Goal: Transaction & Acquisition: Book appointment/travel/reservation

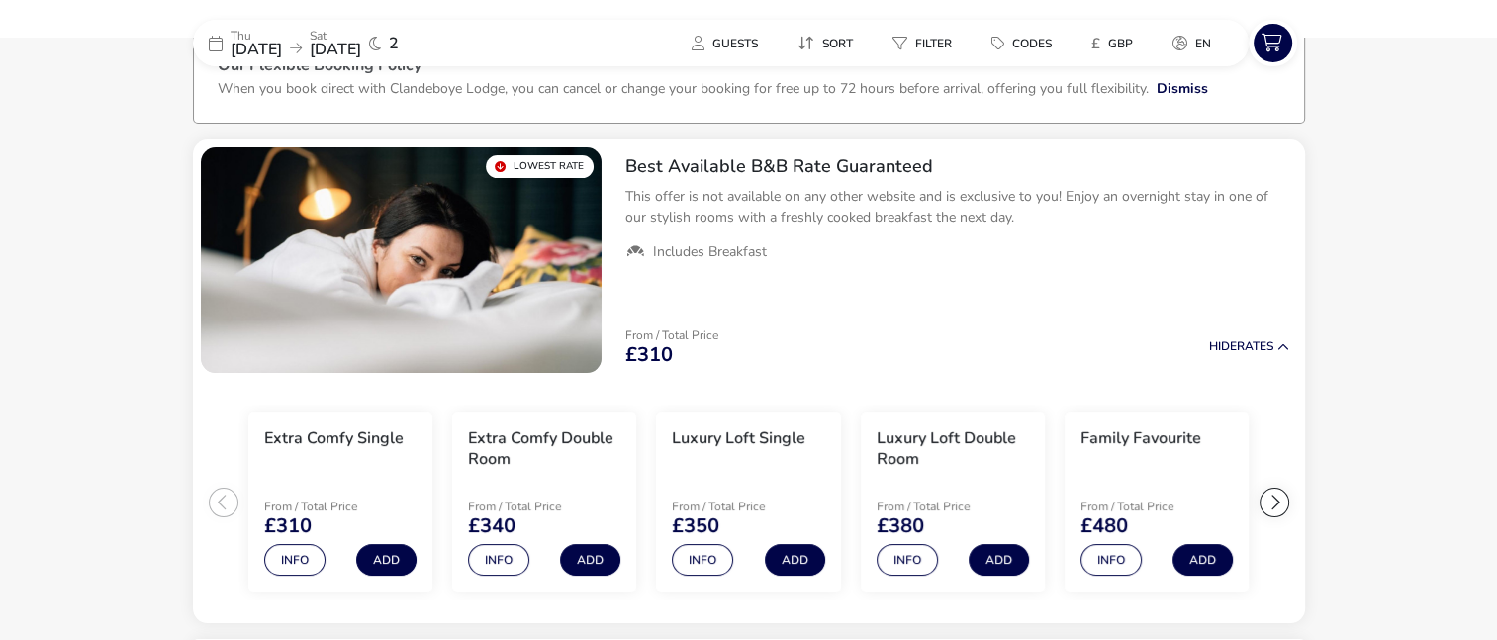
scroll to position [129, 0]
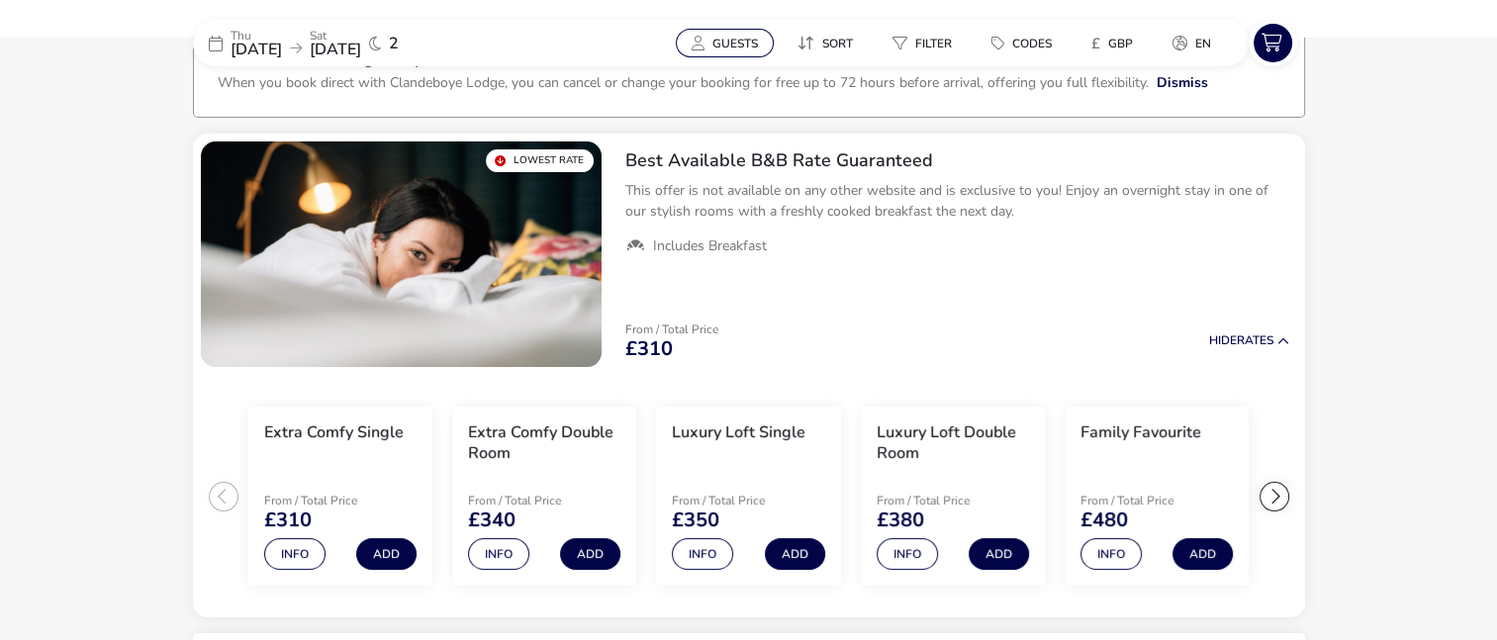
click at [728, 43] on span "Guests" at bounding box center [735, 44] width 46 height 16
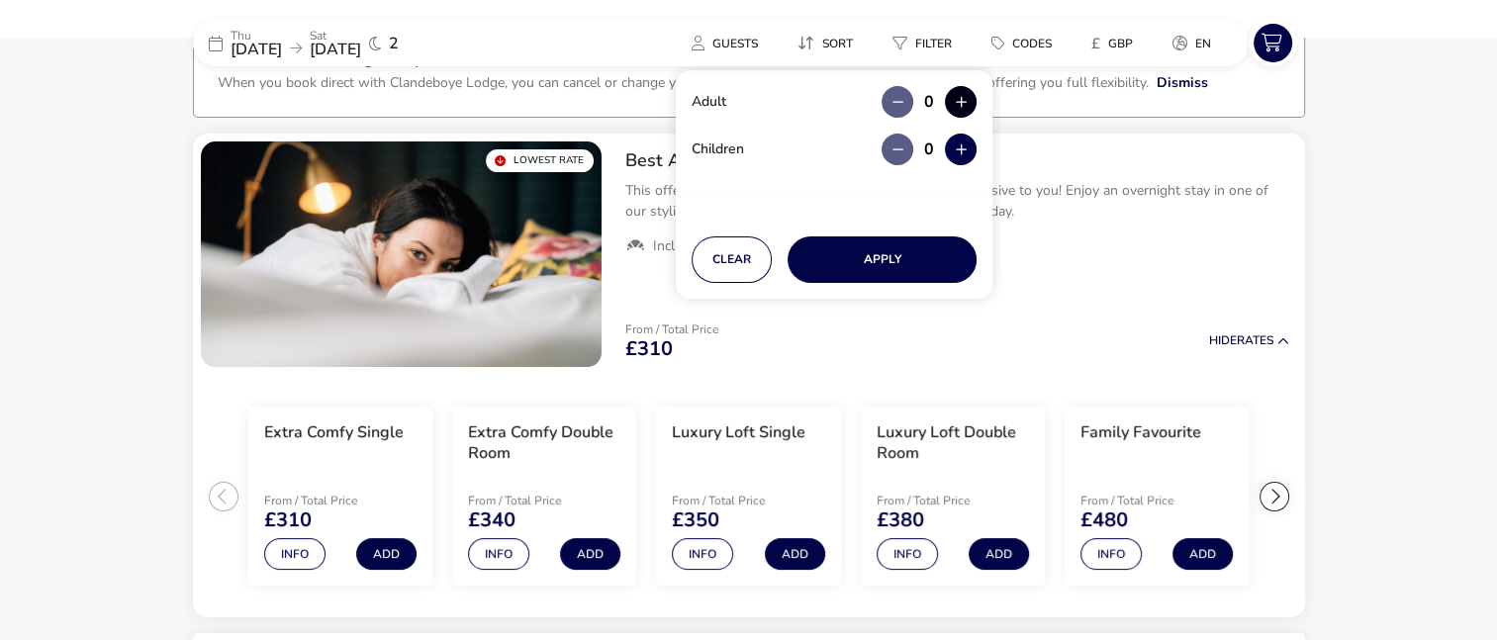
click at [960, 103] on button "button" at bounding box center [961, 102] width 32 height 32
type input "2"
click at [965, 144] on button "button" at bounding box center [961, 150] width 32 height 32
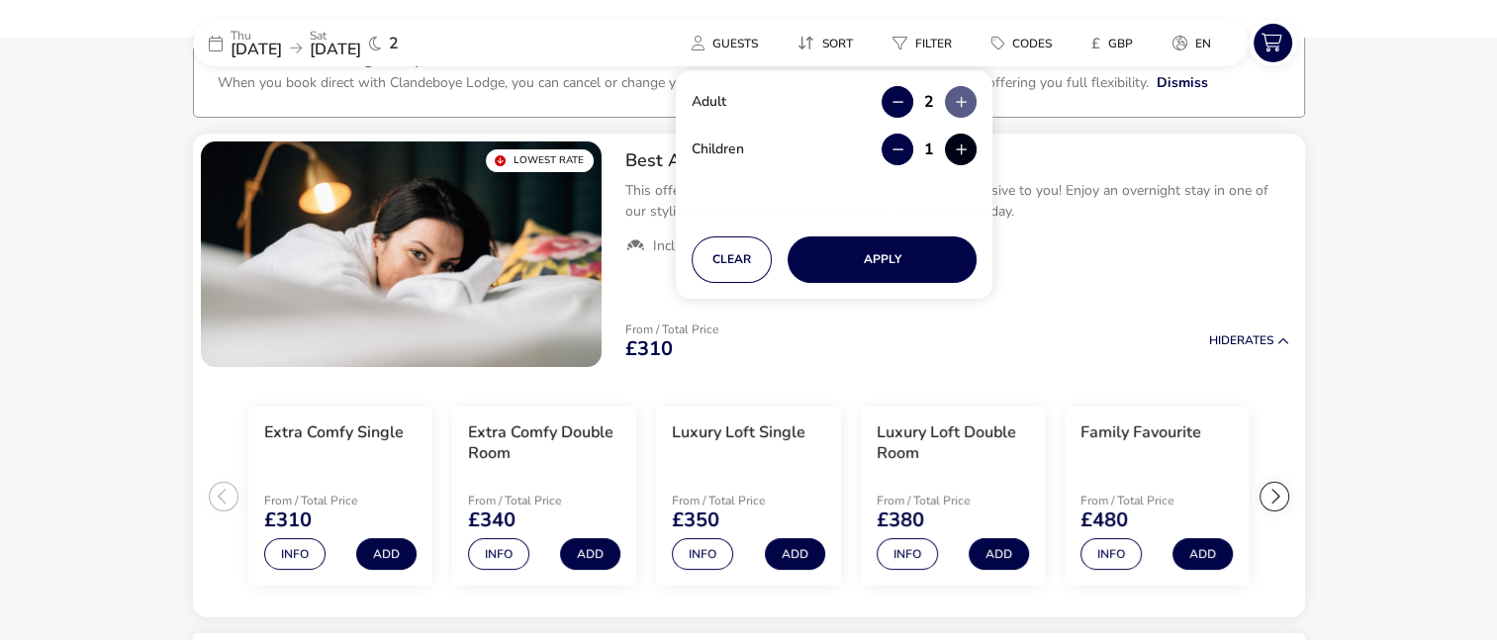
type input "2"
click at [895, 241] on button "Apply" at bounding box center [881, 259] width 189 height 46
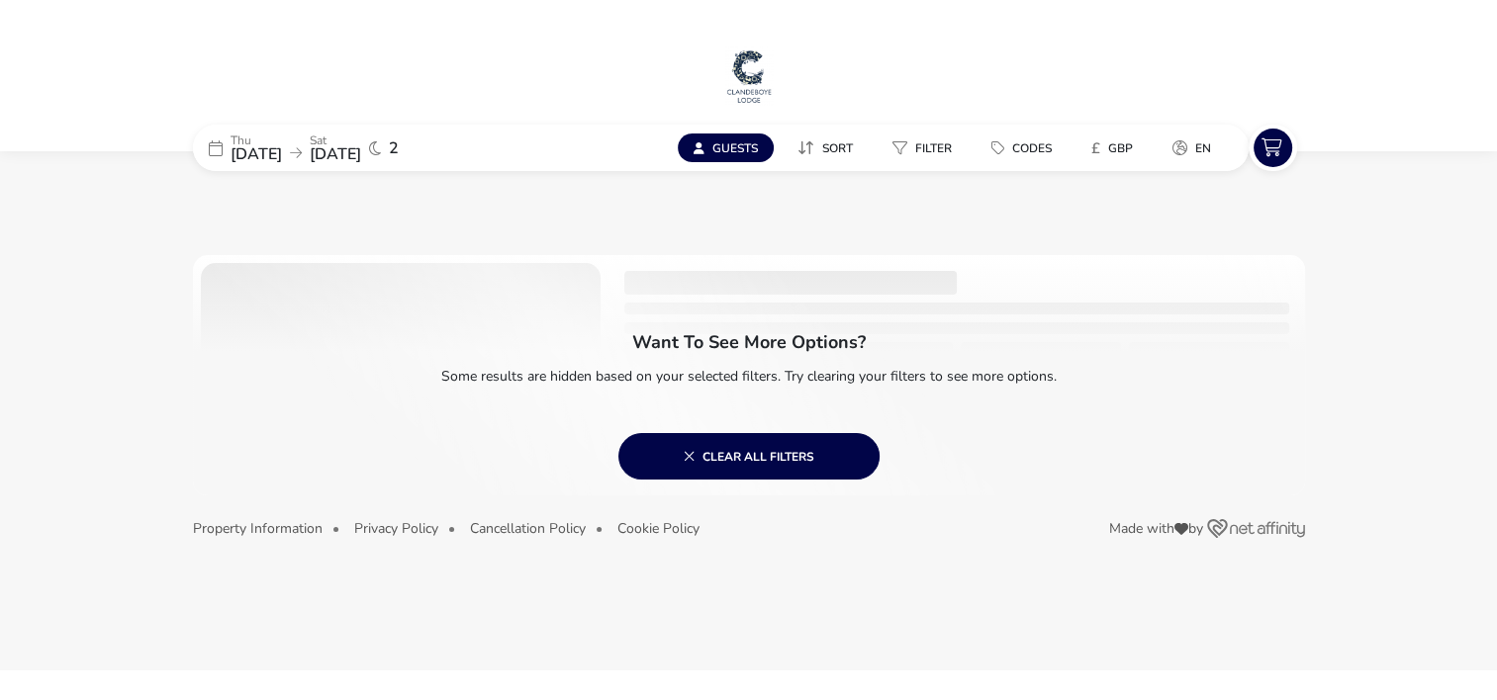
scroll to position [0, 0]
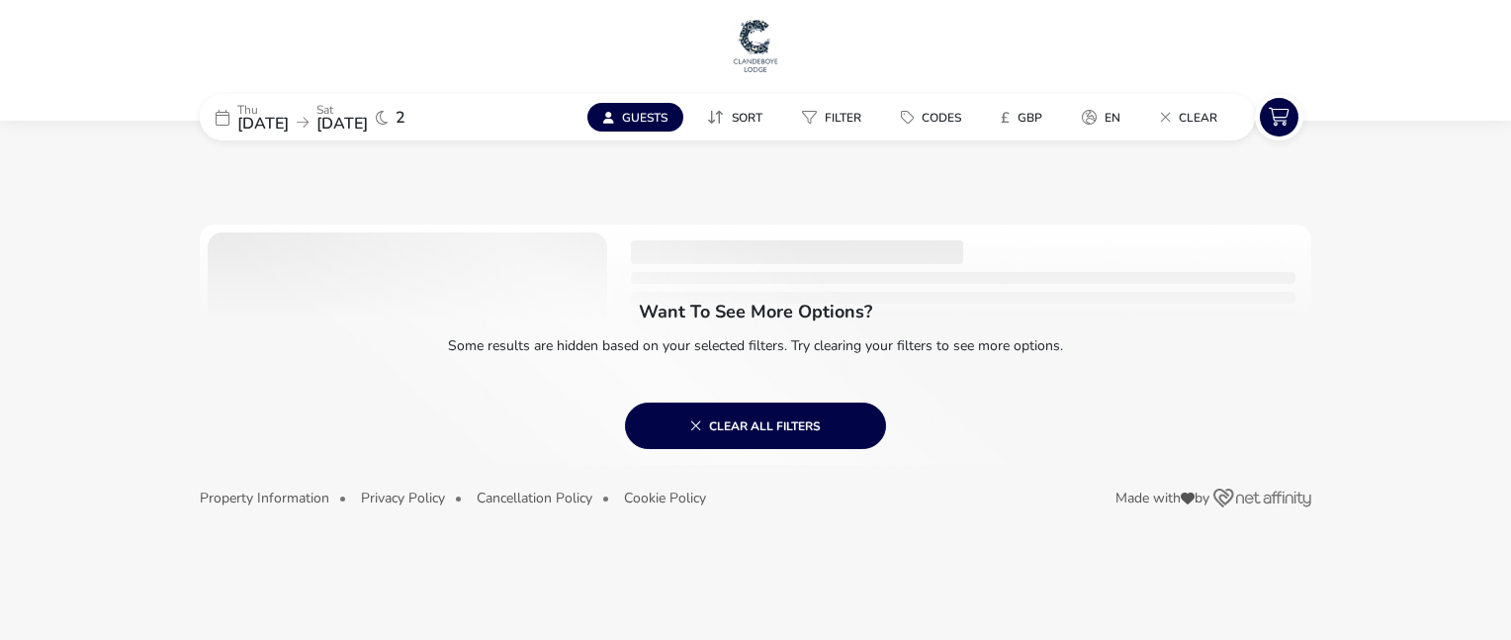
click at [1408, 130] on naf-pibe-header "[DATE] [DATE] 2 Guests Sort Filter Codes £ GBP en Clear" at bounding box center [755, 70] width 1511 height 140
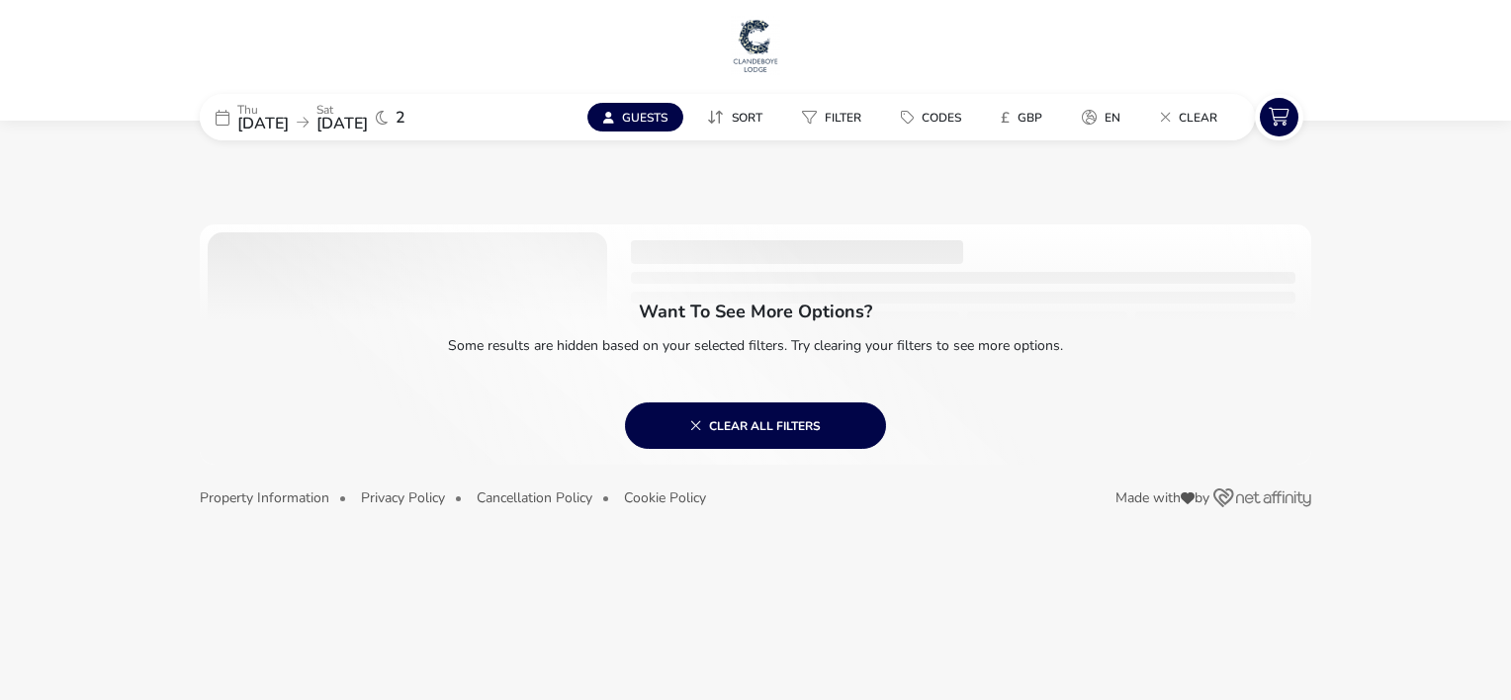
click at [676, 121] on button "Guests" at bounding box center [636, 117] width 96 height 29
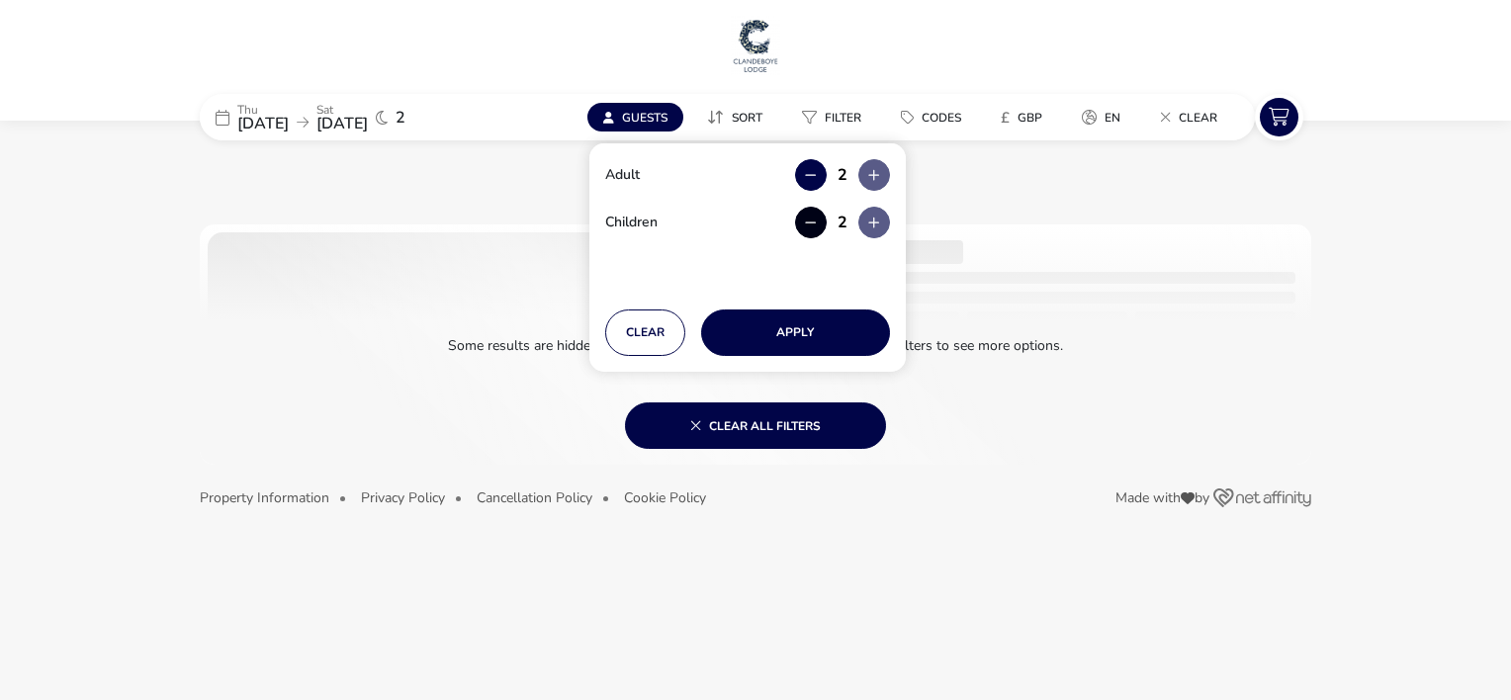
click at [816, 220] on button "button" at bounding box center [811, 223] width 32 height 32
type input "0"
click at [790, 344] on button "Apply" at bounding box center [795, 333] width 189 height 46
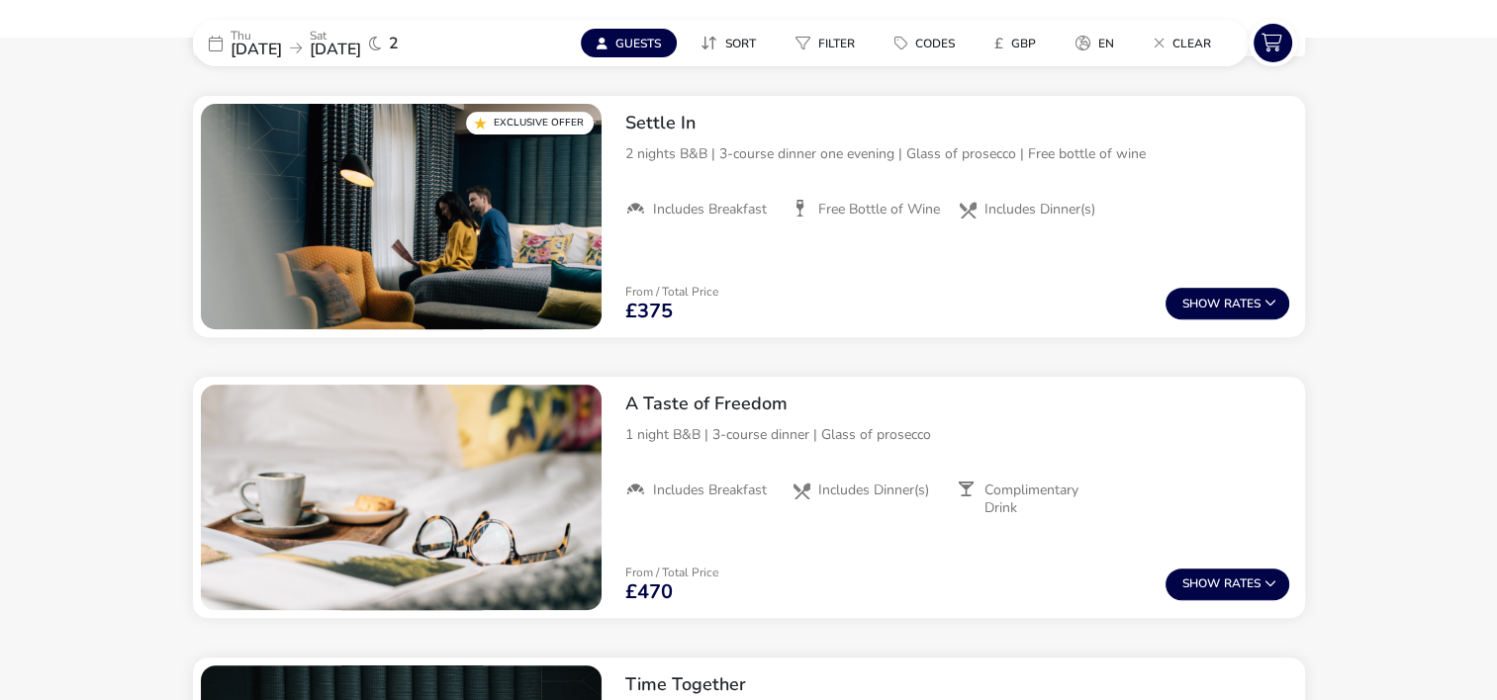
scroll to position [814, 0]
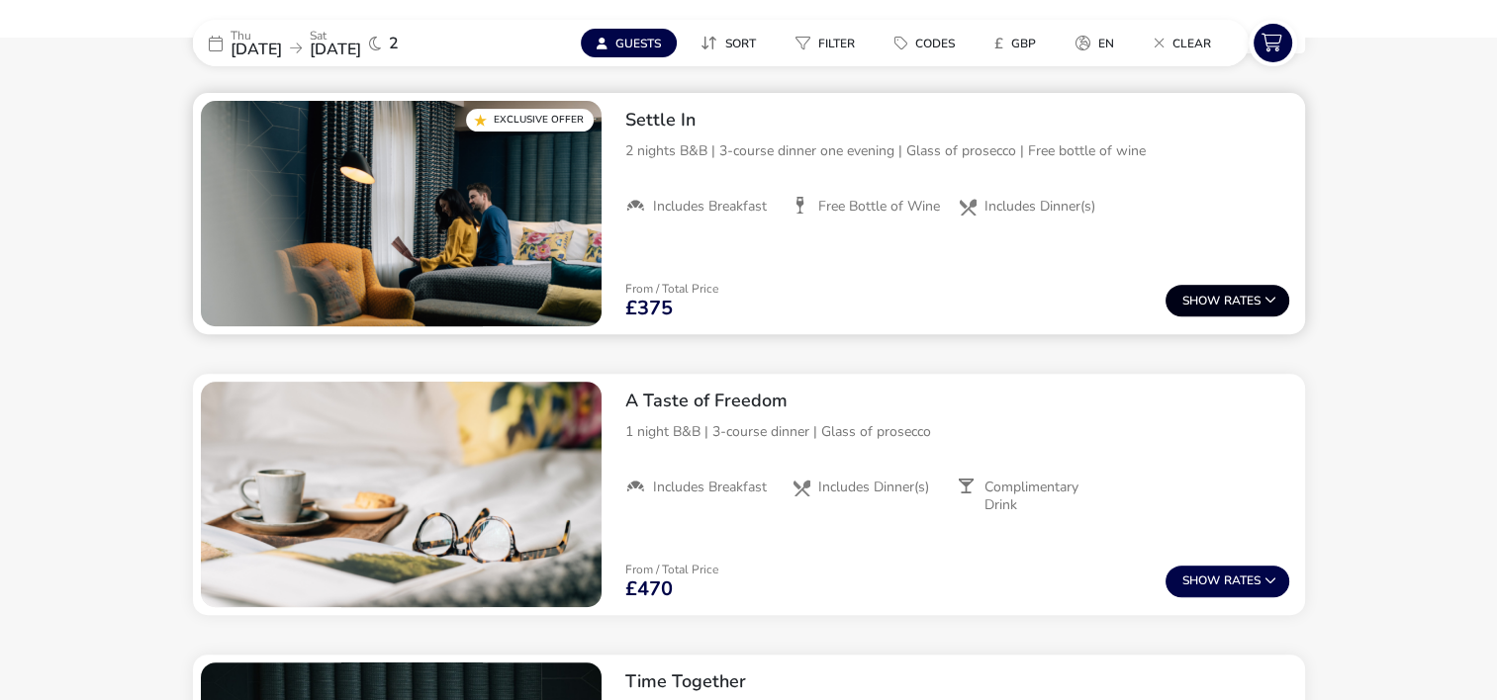
click at [1268, 297] on icon at bounding box center [1270, 300] width 12 height 12
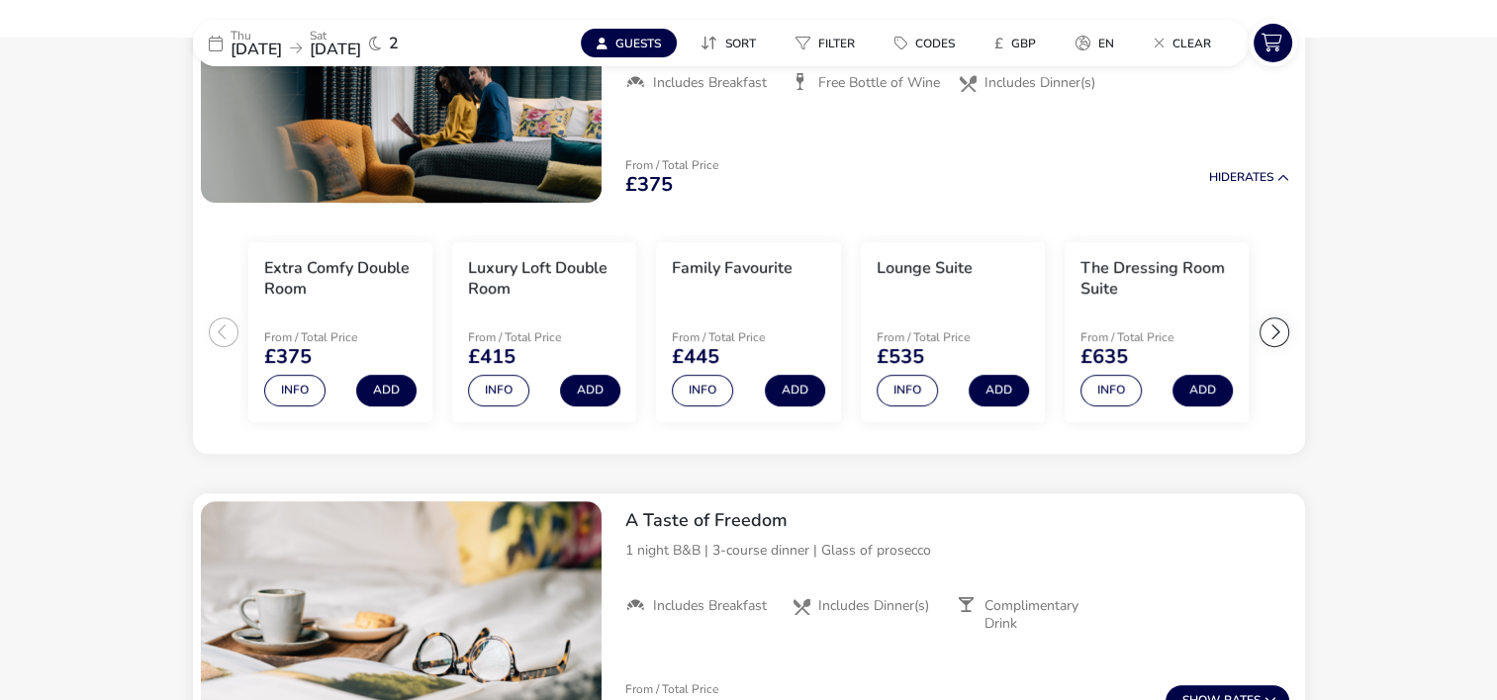
scroll to position [953, 0]
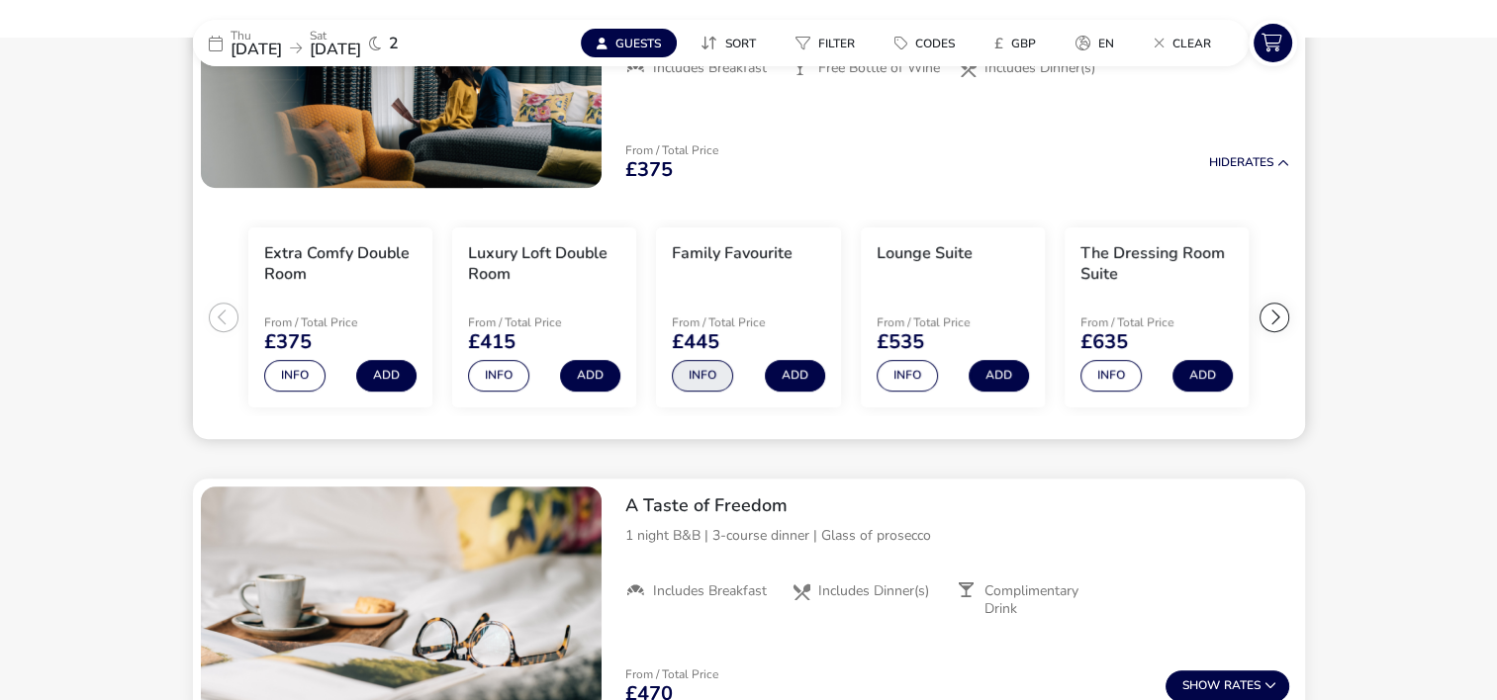
click at [702, 376] on button "Info" at bounding box center [702, 376] width 61 height 32
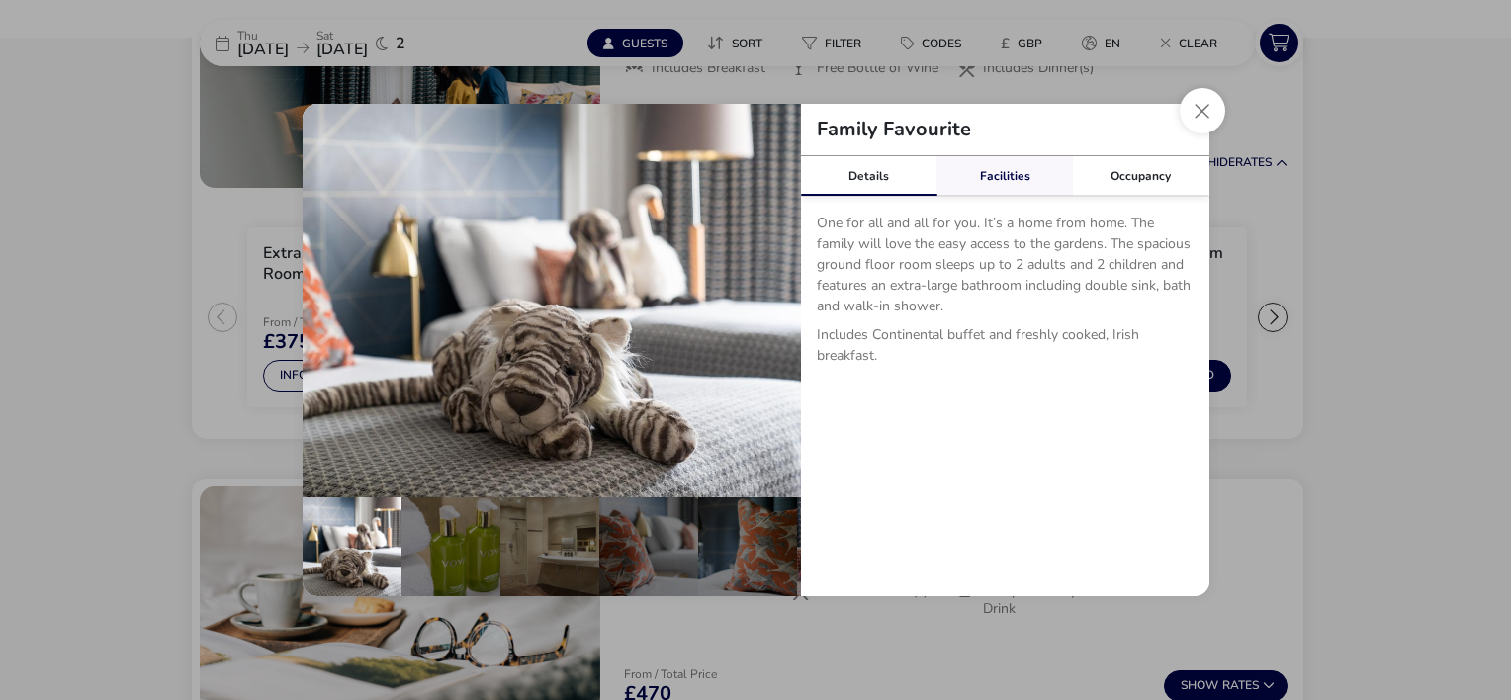
click at [994, 182] on link "Facilities" at bounding box center [1005, 176] width 137 height 40
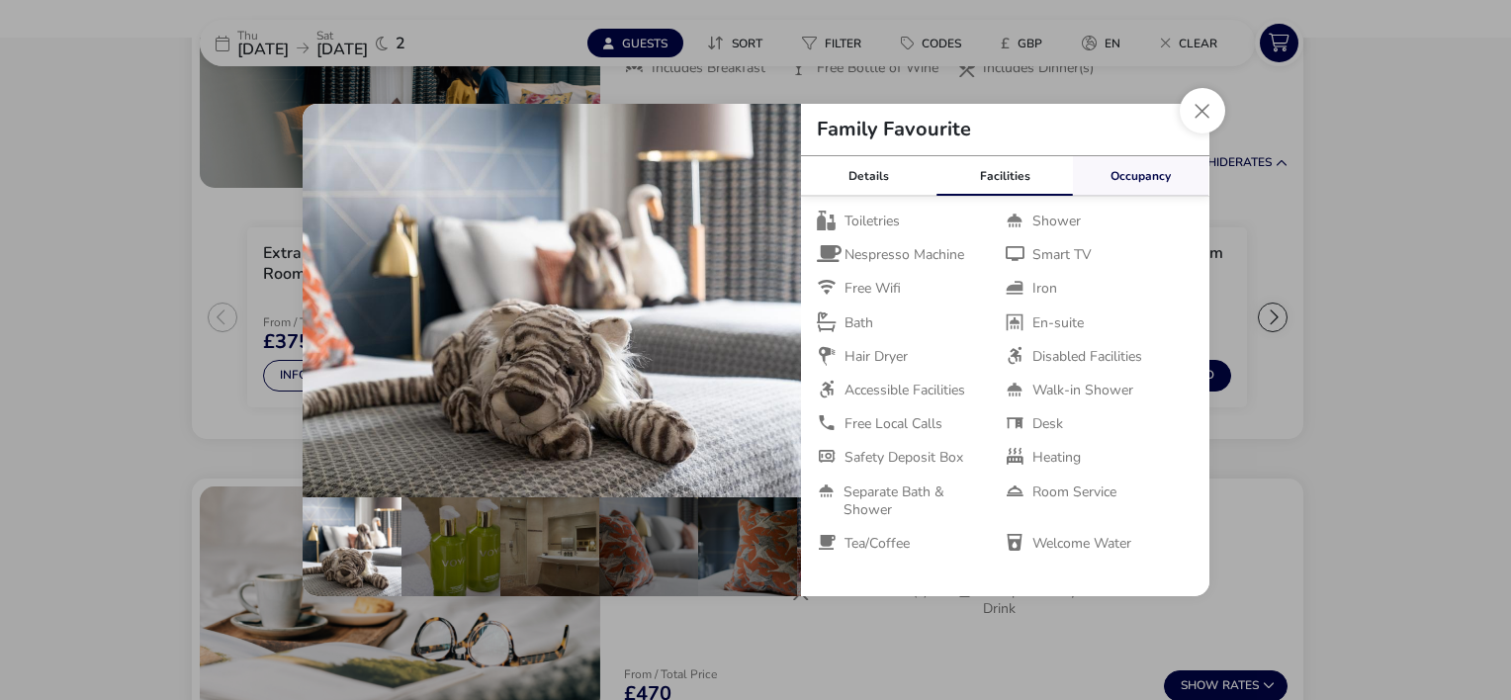
click at [1155, 167] on link "Occupancy" at bounding box center [1141, 176] width 137 height 40
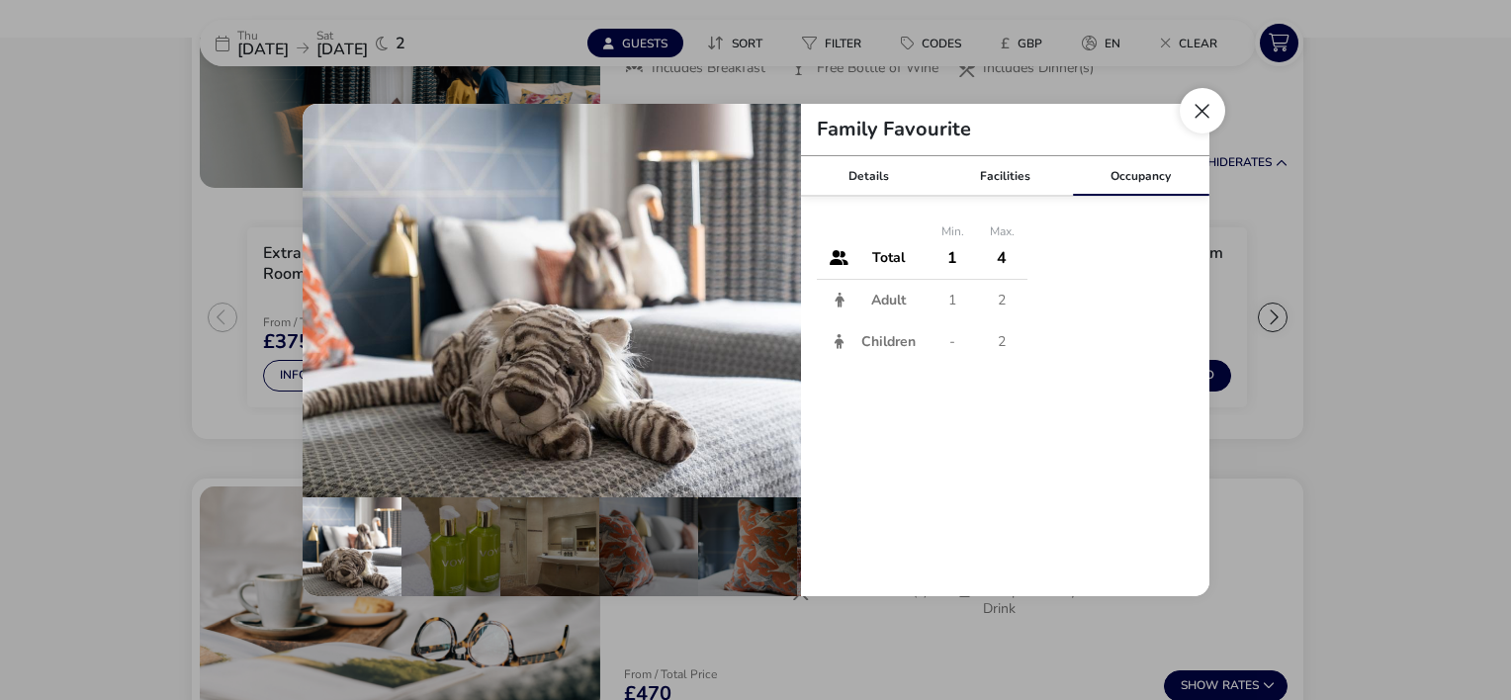
click at [1194, 107] on button "Close dialog" at bounding box center [1203, 111] width 46 height 46
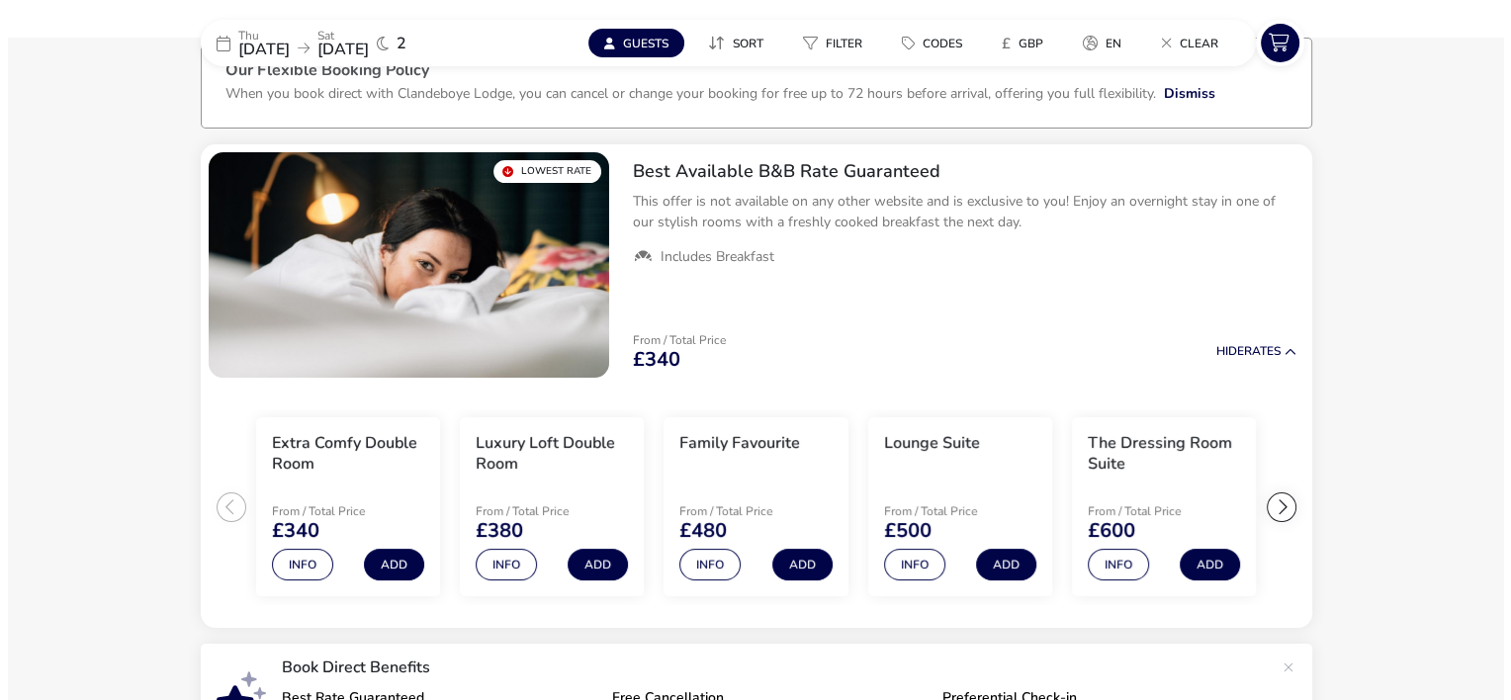
scroll to position [0, 0]
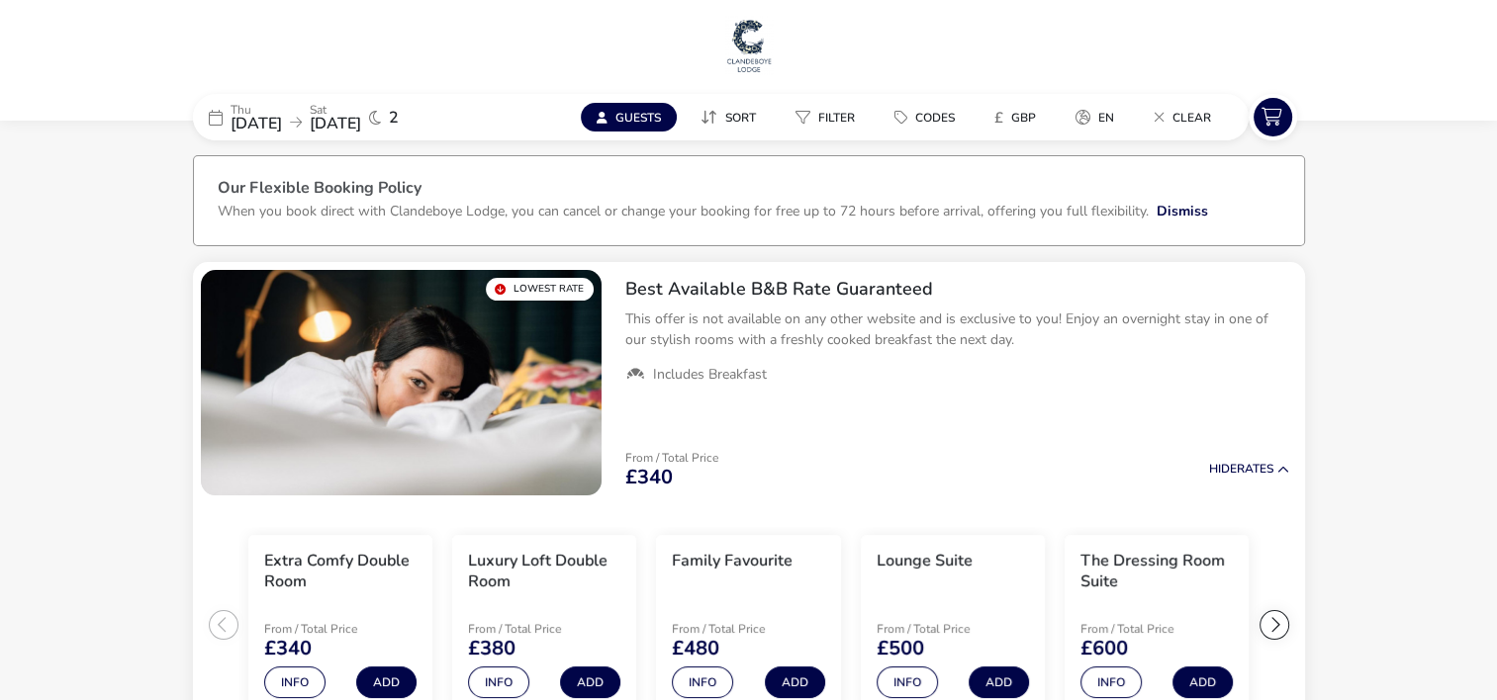
click at [399, 110] on span "2" at bounding box center [394, 118] width 10 height 16
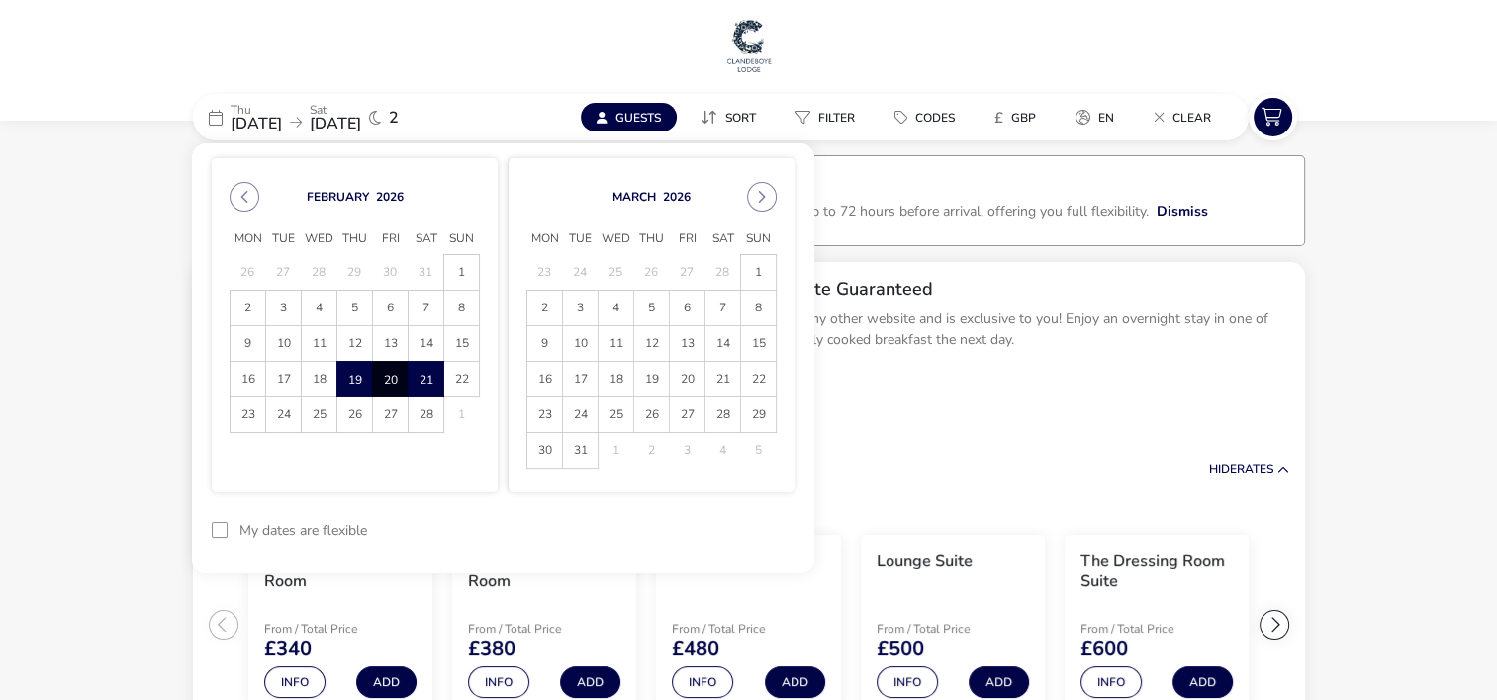
click at [621, 100] on div "Guests Sort Filter Codes £ GBP en Clear" at bounding box center [908, 117] width 662 height 37
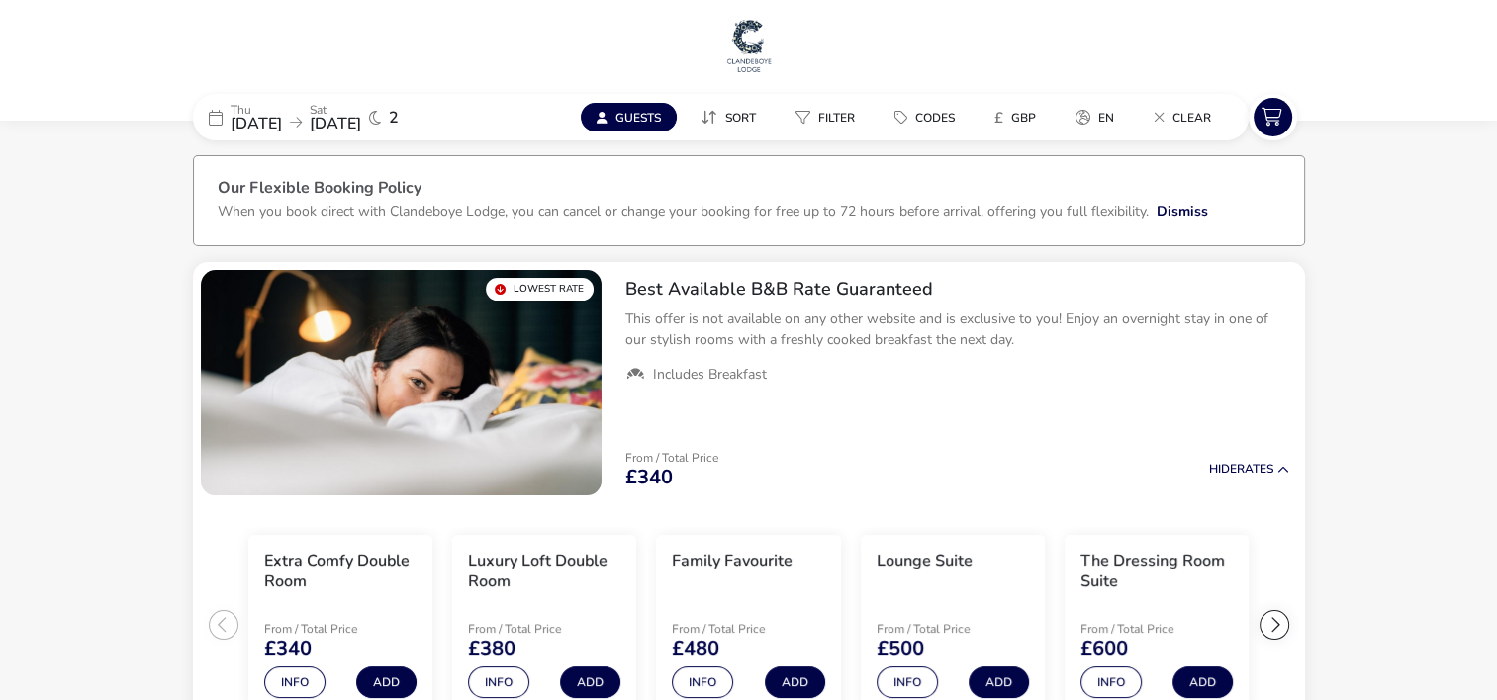
click at [618, 116] on span "Guests" at bounding box center [638, 118] width 46 height 16
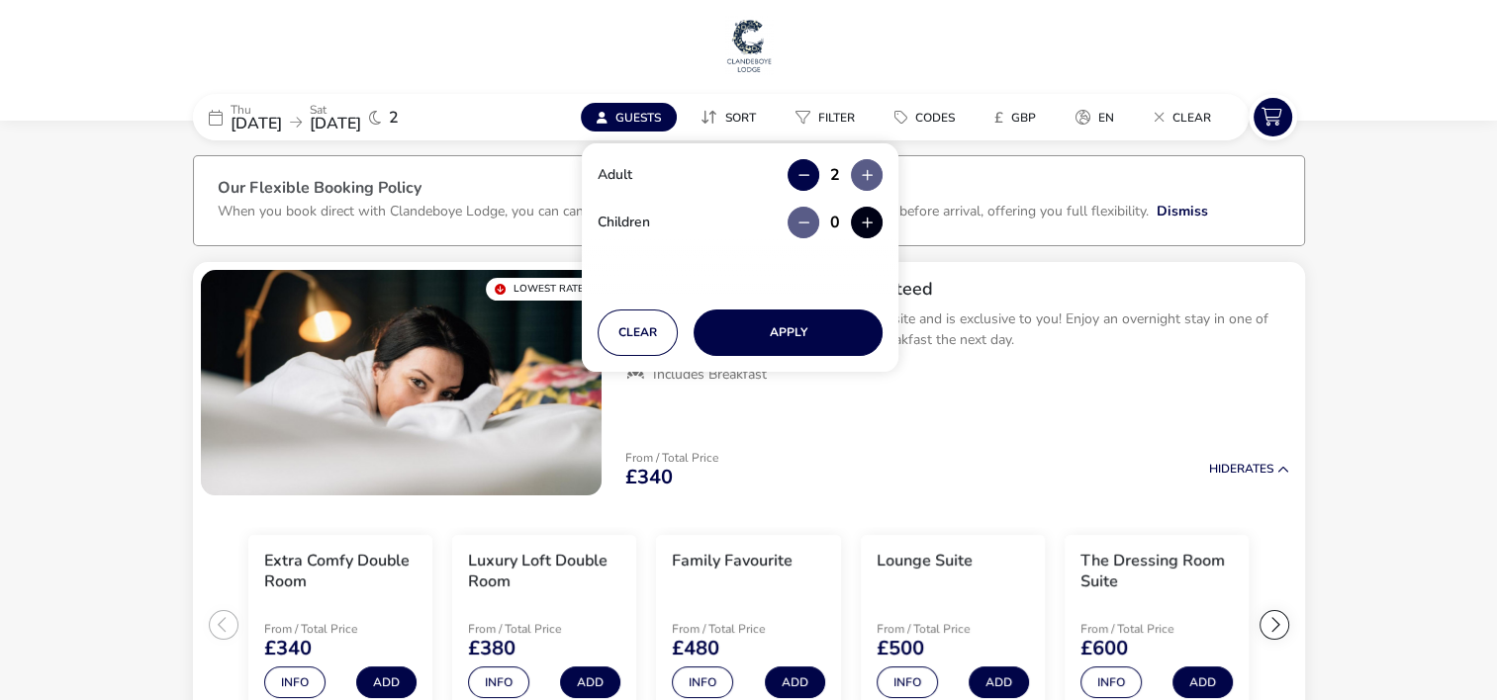
click at [870, 229] on button "button" at bounding box center [867, 223] width 32 height 32
click at [871, 230] on span "button" at bounding box center [871, 230] width 0 height 0
type input "2"
click at [804, 334] on button "Apply" at bounding box center [787, 333] width 189 height 46
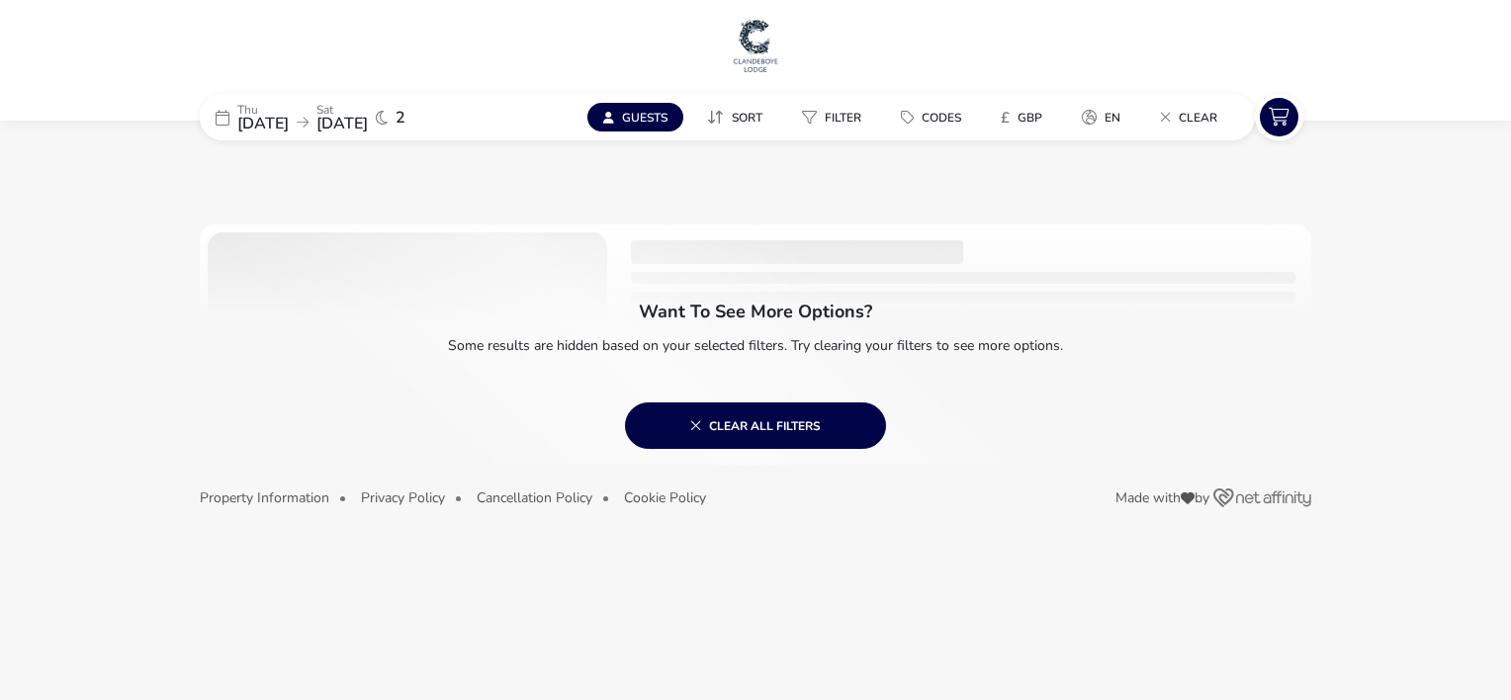
click at [368, 114] on span "[DATE]" at bounding box center [342, 124] width 51 height 22
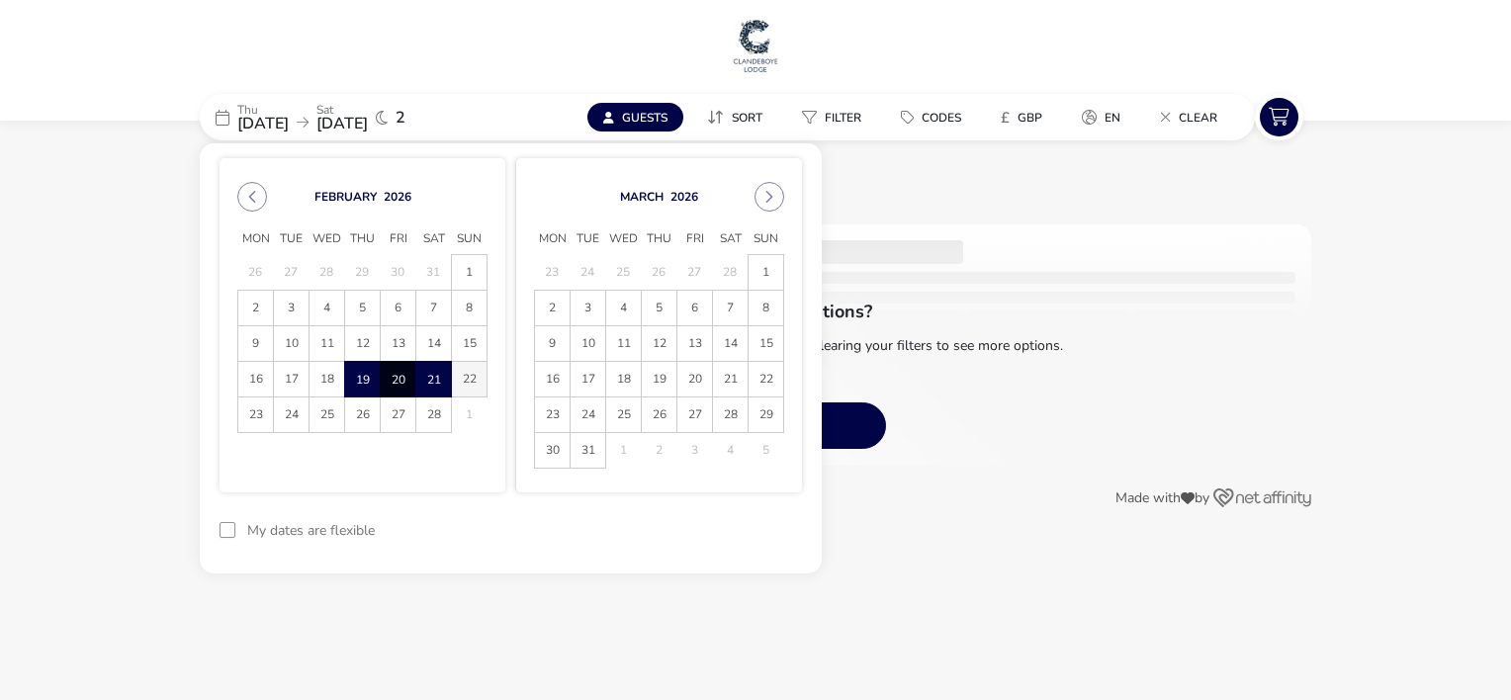
click at [476, 384] on span "22" at bounding box center [469, 379] width 35 height 35
click at [360, 376] on span "19" at bounding box center [362, 379] width 35 height 35
click at [477, 382] on span "22" at bounding box center [469, 379] width 35 height 35
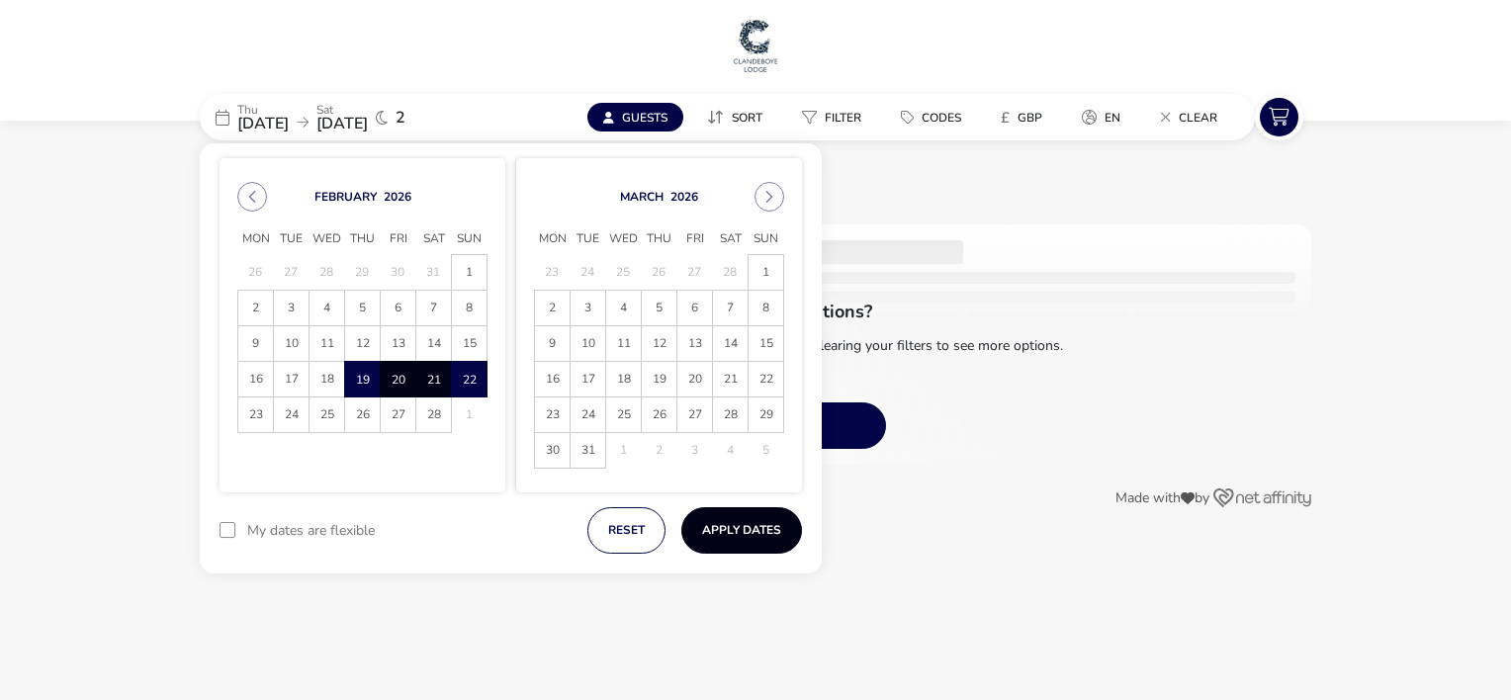
click at [786, 530] on button "Apply Dates" at bounding box center [742, 530] width 121 height 46
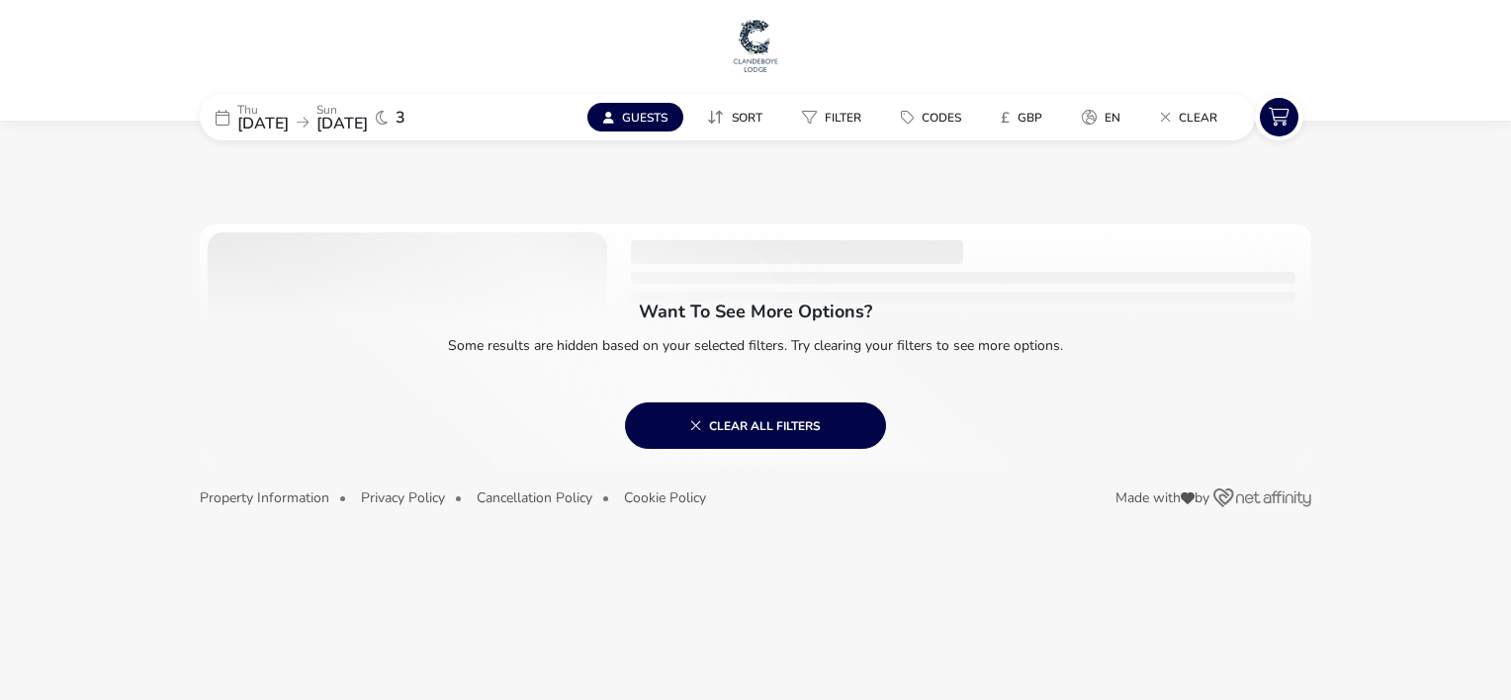
click at [368, 114] on span "[DATE]" at bounding box center [342, 124] width 51 height 22
click at [269, 114] on span "[DATE]" at bounding box center [262, 124] width 51 height 22
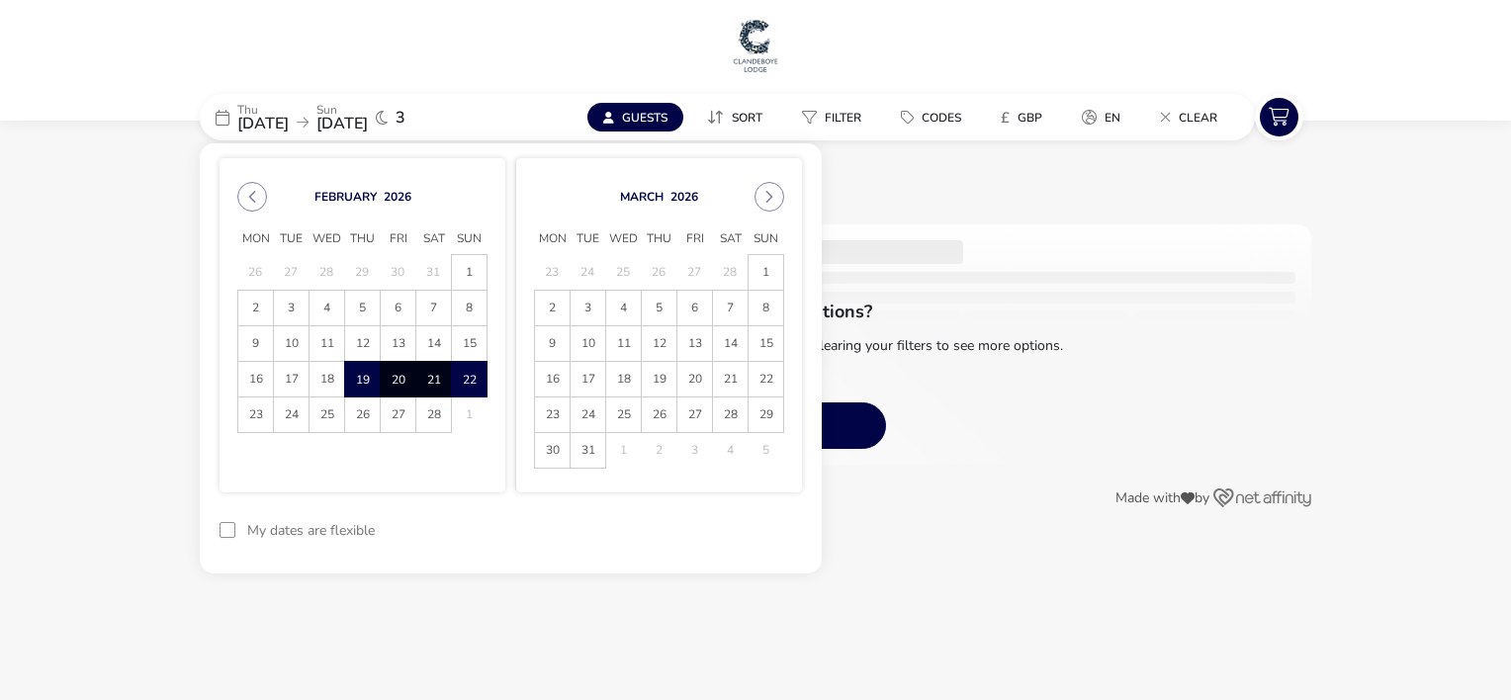
click at [363, 378] on span "19" at bounding box center [362, 379] width 35 height 35
click at [434, 379] on span "21" at bounding box center [433, 379] width 35 height 35
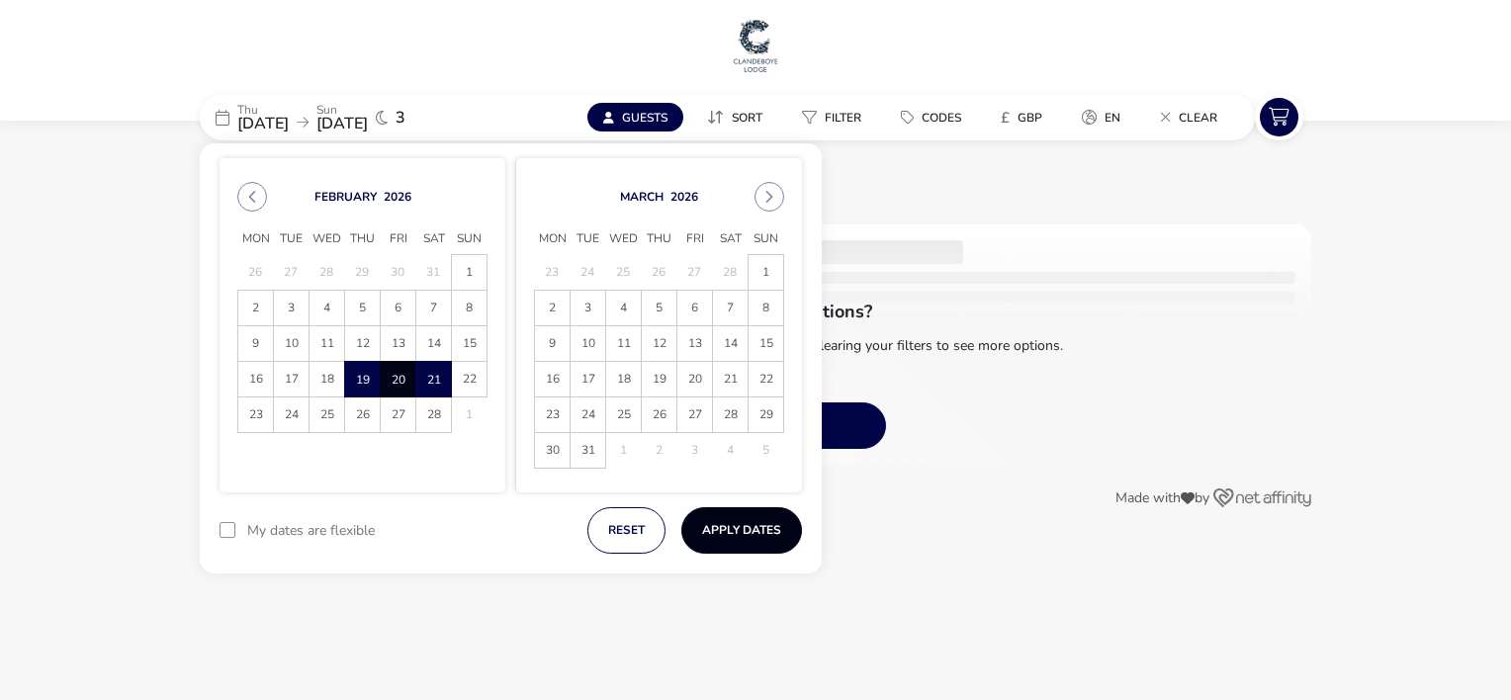
click at [730, 518] on button "Apply Dates" at bounding box center [742, 530] width 121 height 46
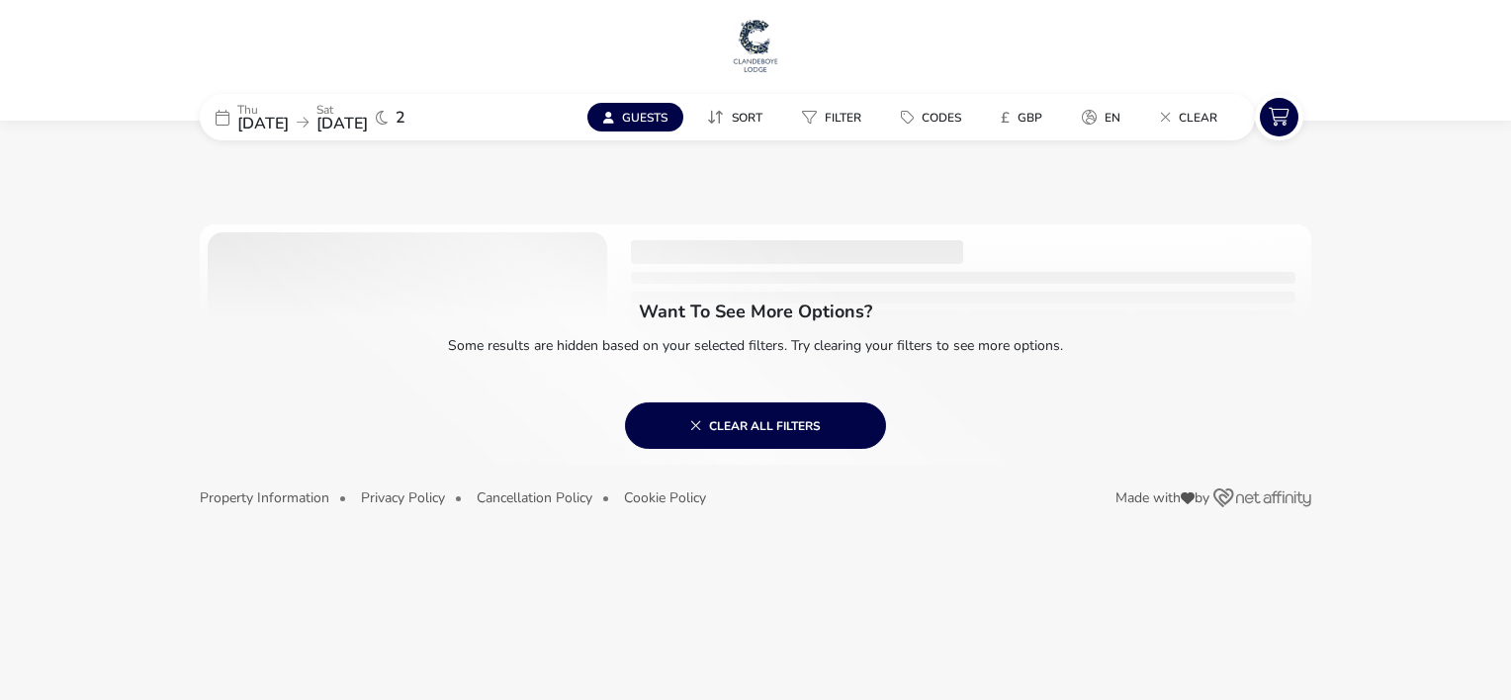
click at [269, 119] on span "[DATE]" at bounding box center [262, 124] width 51 height 22
click at [274, 116] on span "[DATE]" at bounding box center [262, 124] width 51 height 22
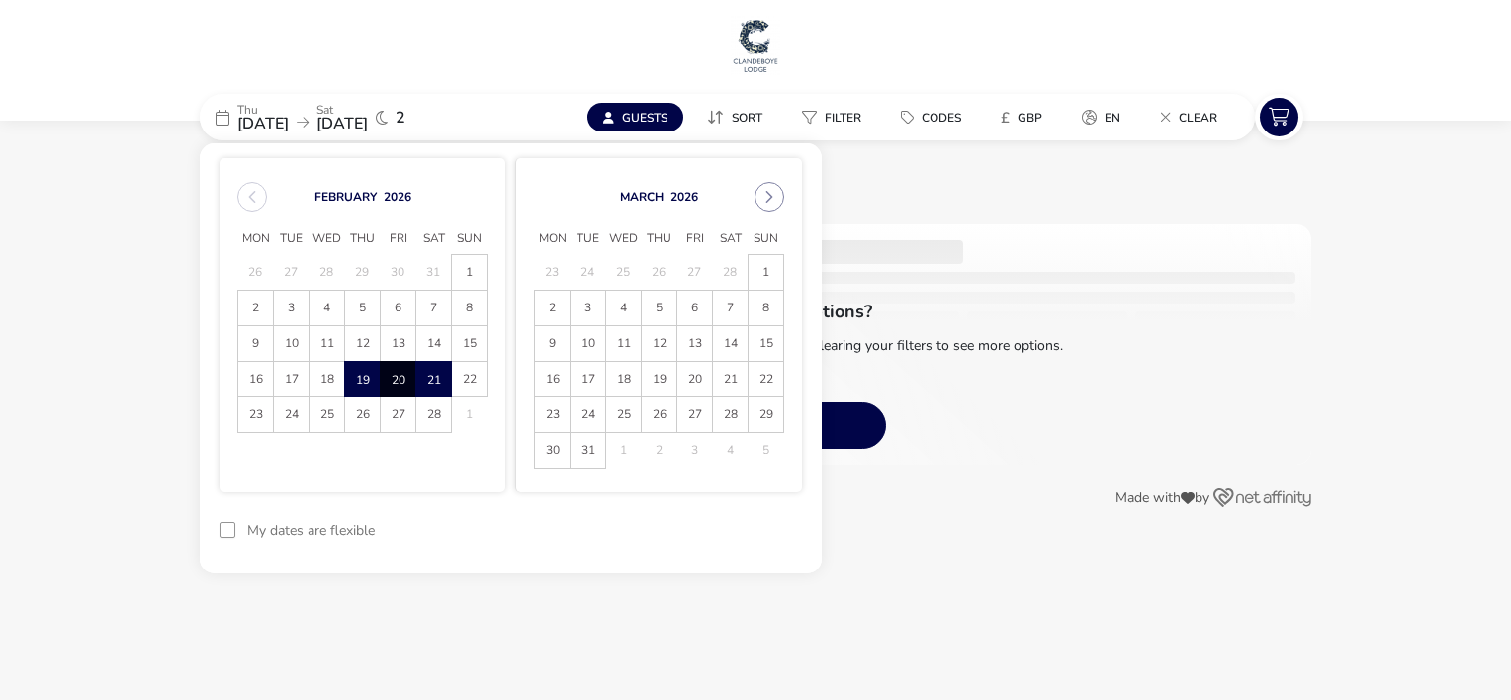
click at [274, 116] on span "[DATE]" at bounding box center [262, 124] width 51 height 22
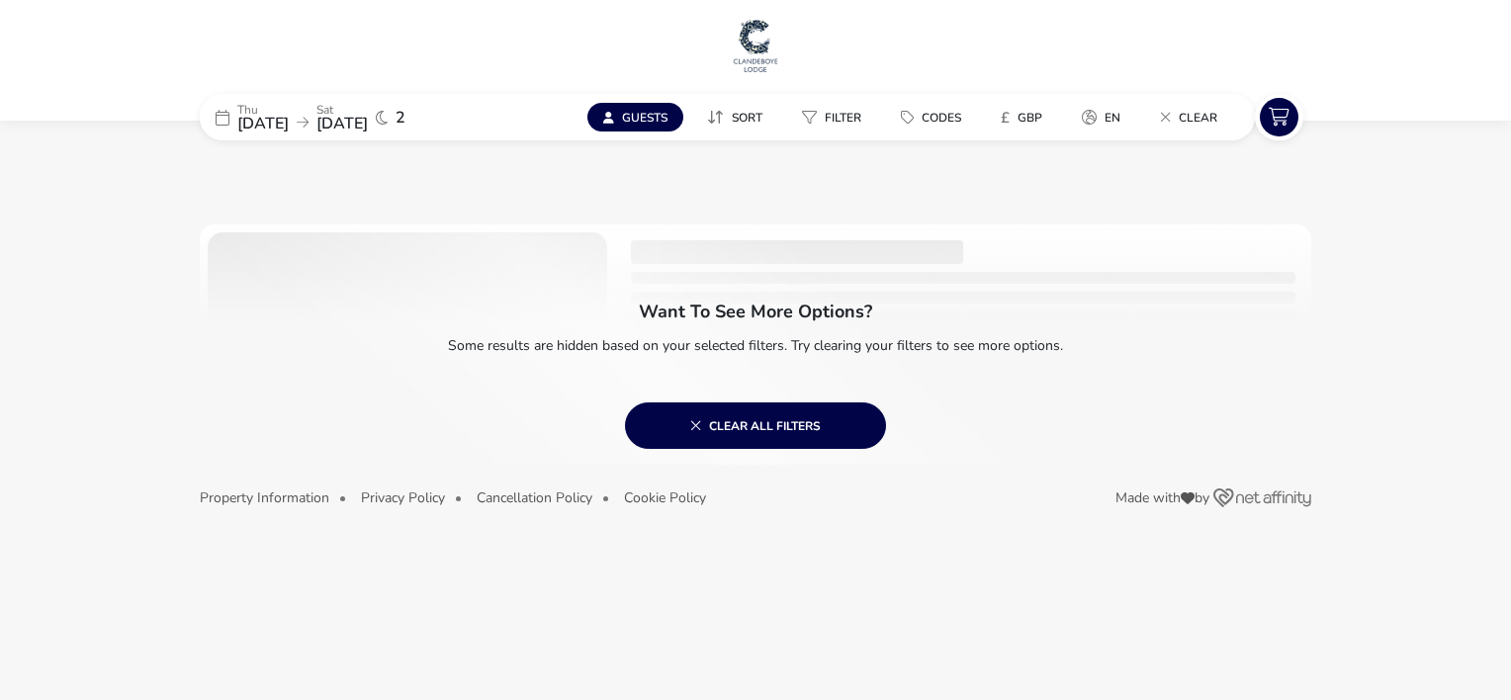
click at [274, 116] on span "[DATE]" at bounding box center [262, 124] width 51 height 22
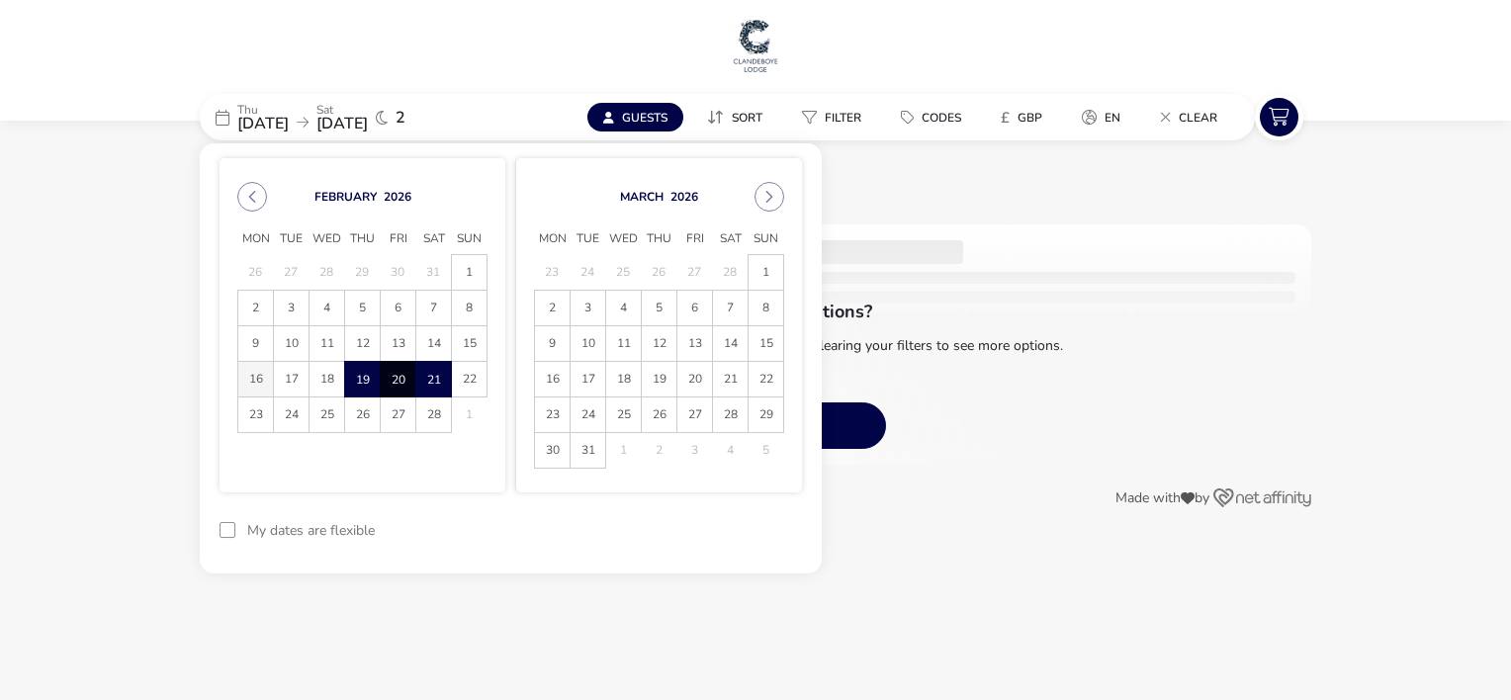
click at [254, 376] on span "16" at bounding box center [255, 379] width 35 height 35
click at [431, 384] on span "21" at bounding box center [433, 379] width 35 height 35
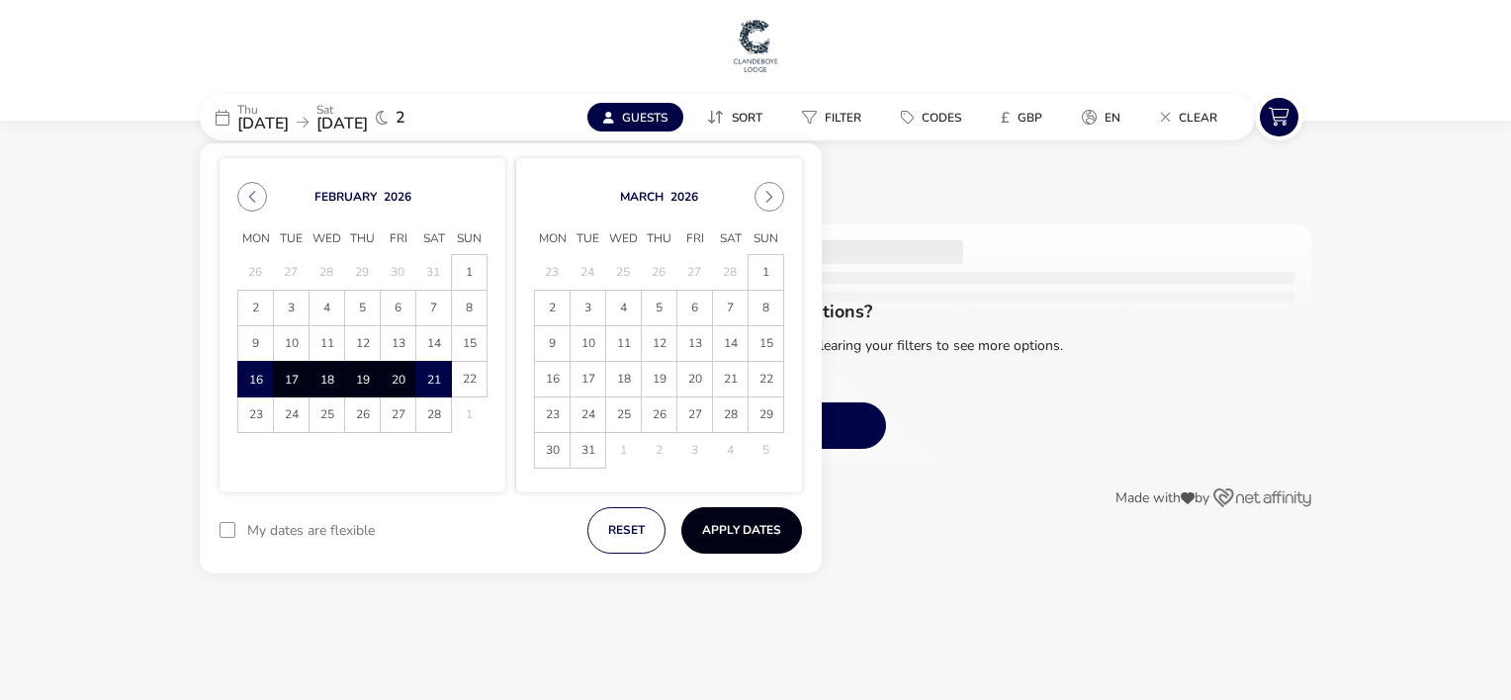
click at [778, 541] on button "Apply Dates" at bounding box center [742, 530] width 121 height 46
